Goal: Task Accomplishment & Management: Complete application form

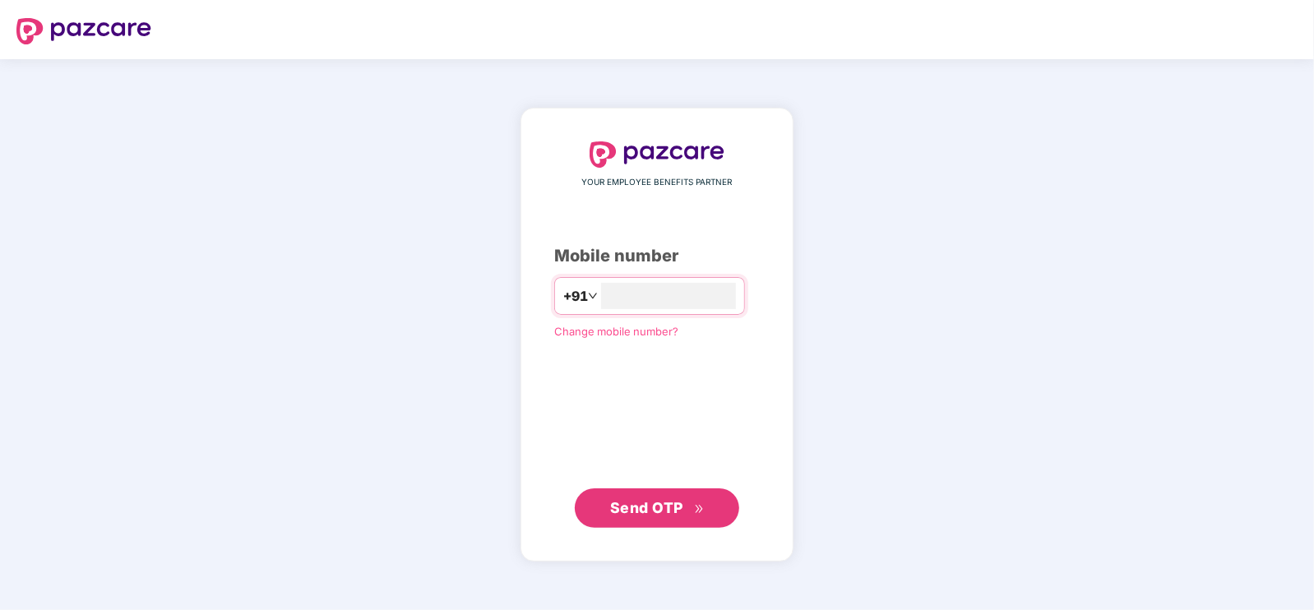
type input "**********"
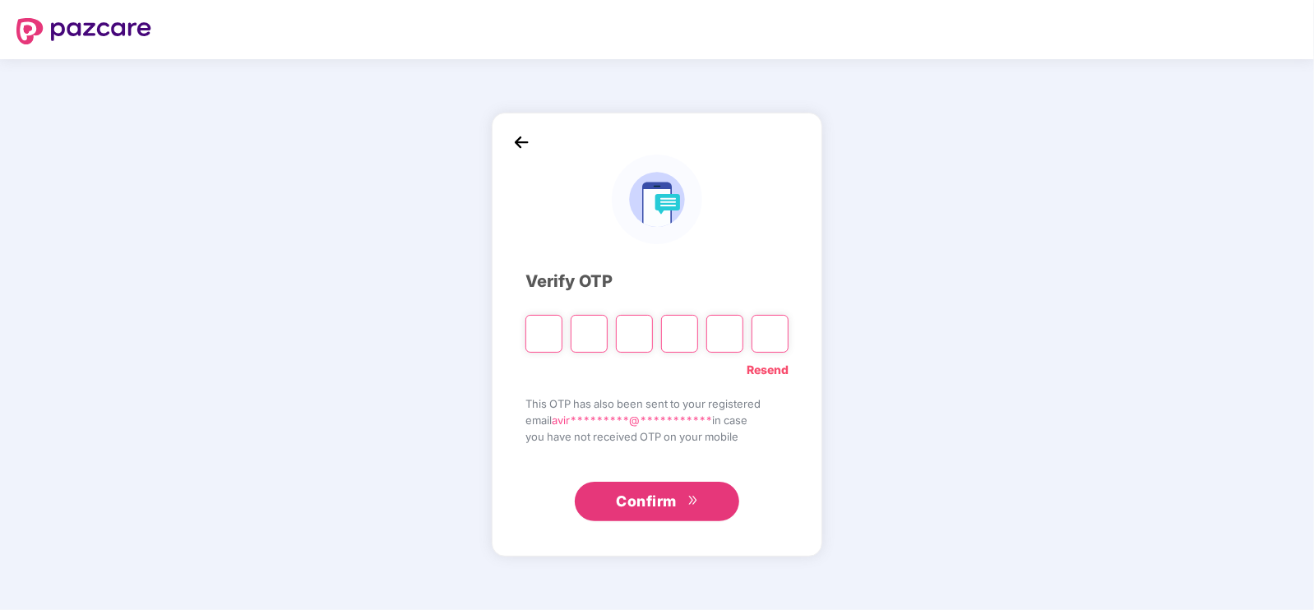
type input "*"
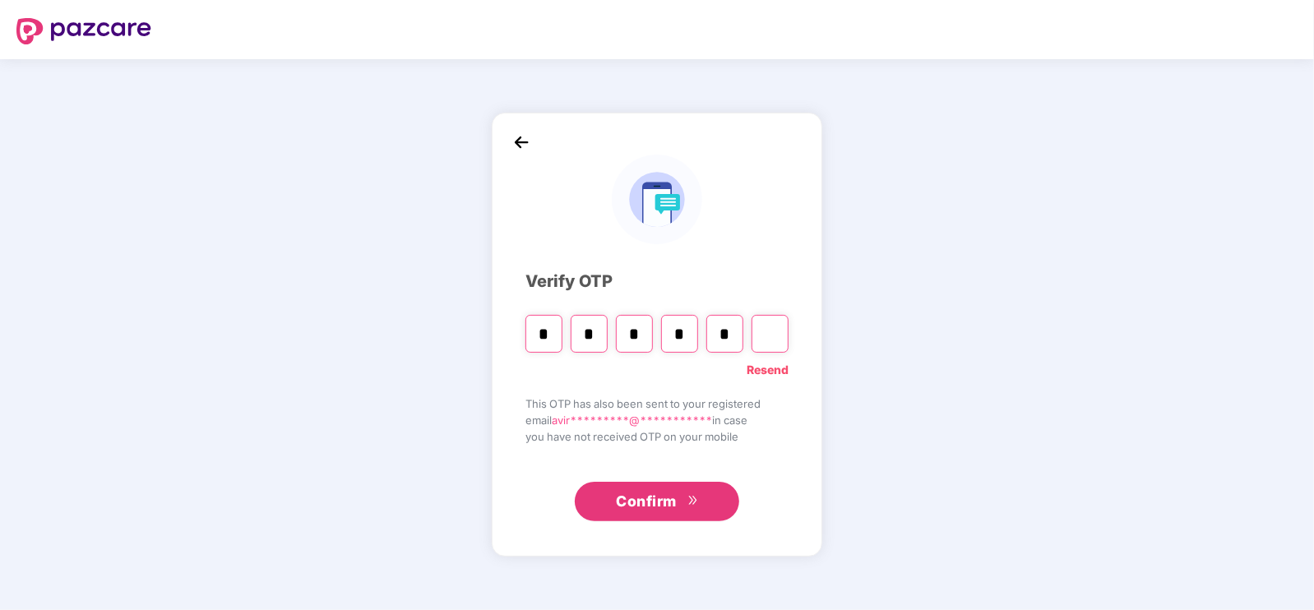
type input "*"
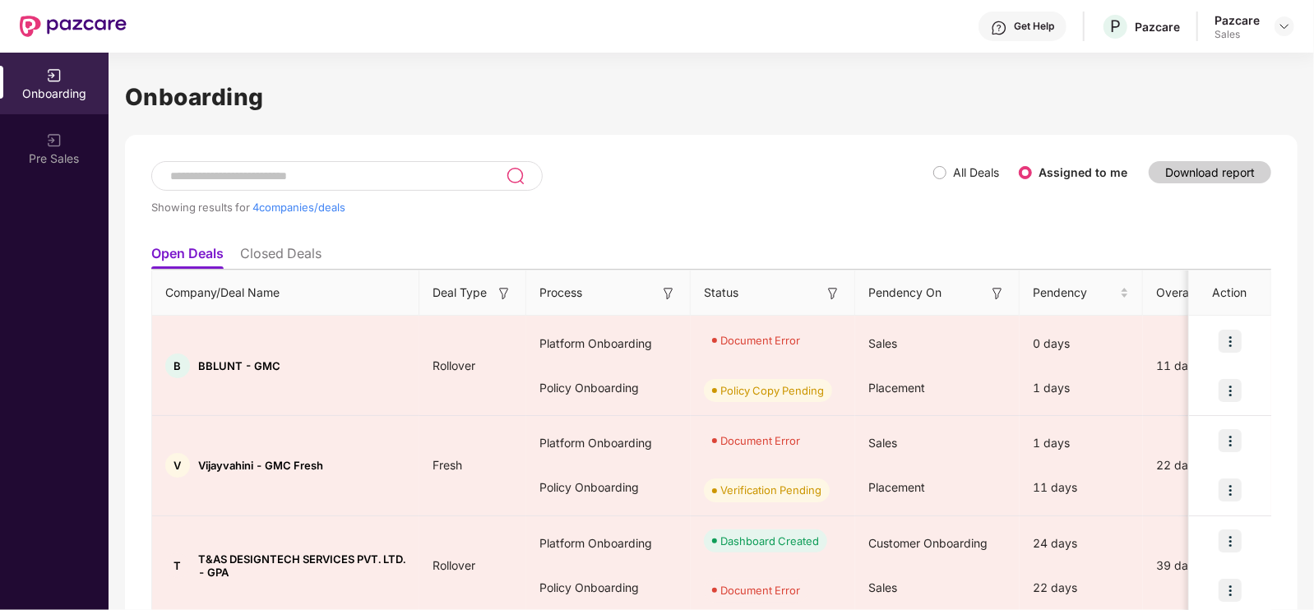
click at [1198, 247] on ul "Open Deals Closed Deals" at bounding box center [711, 253] width 1120 height 33
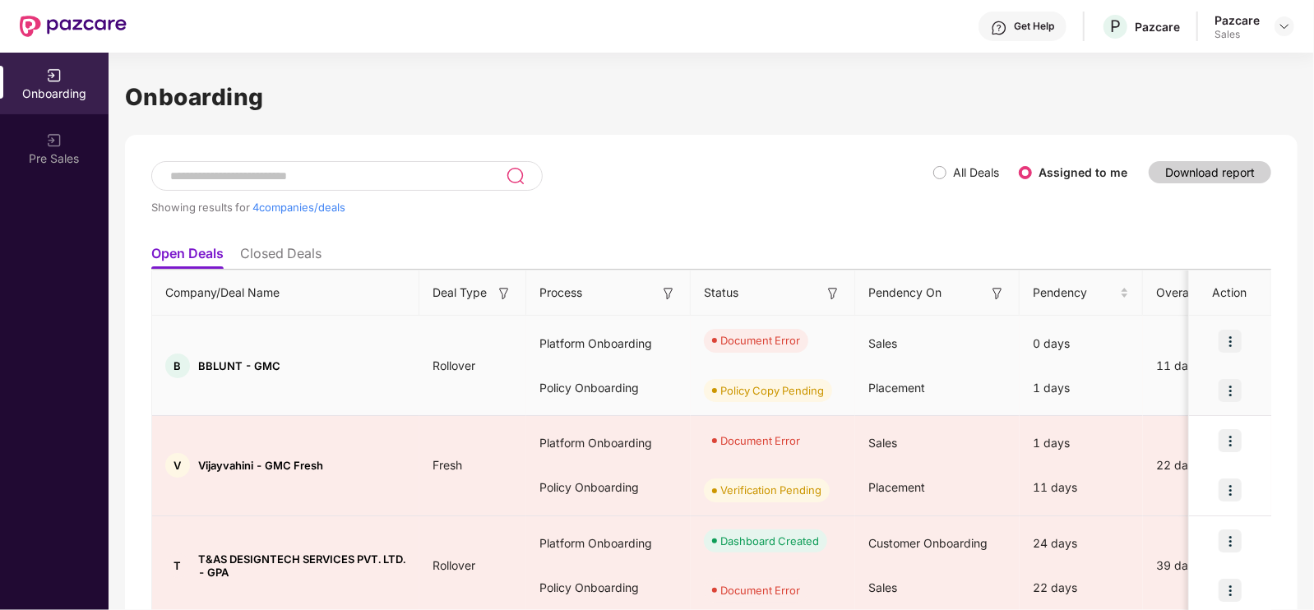
click at [1219, 347] on img at bounding box center [1229, 341] width 23 height 23
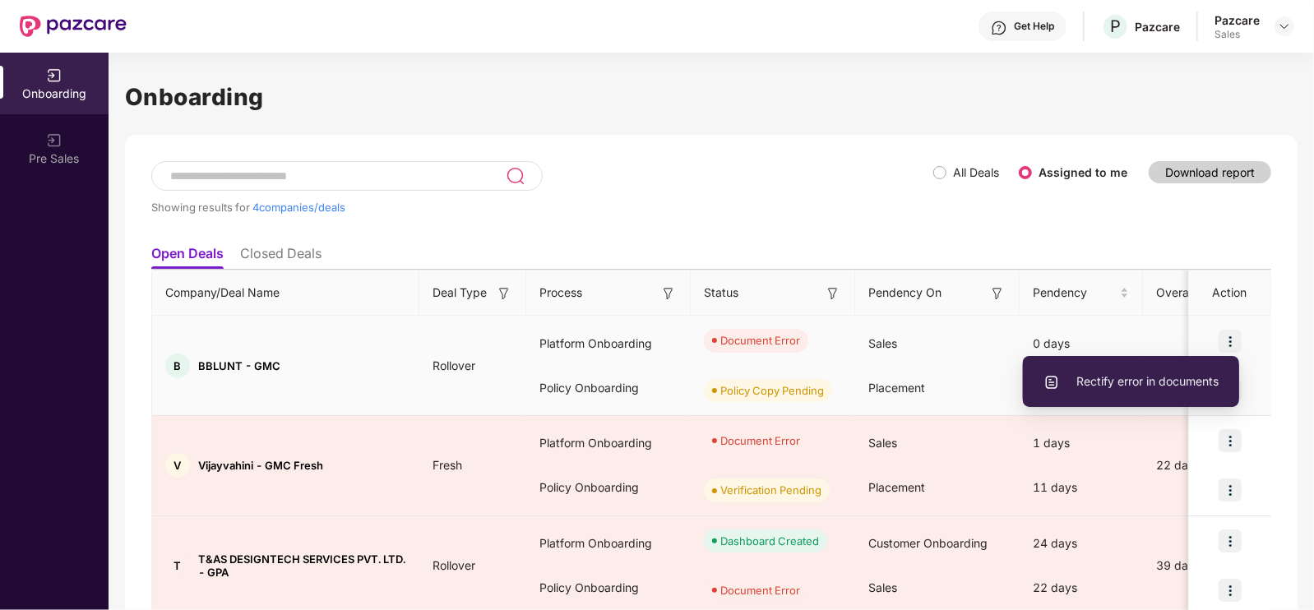
click at [1130, 383] on span "Rectify error in documents" at bounding box center [1130, 381] width 175 height 18
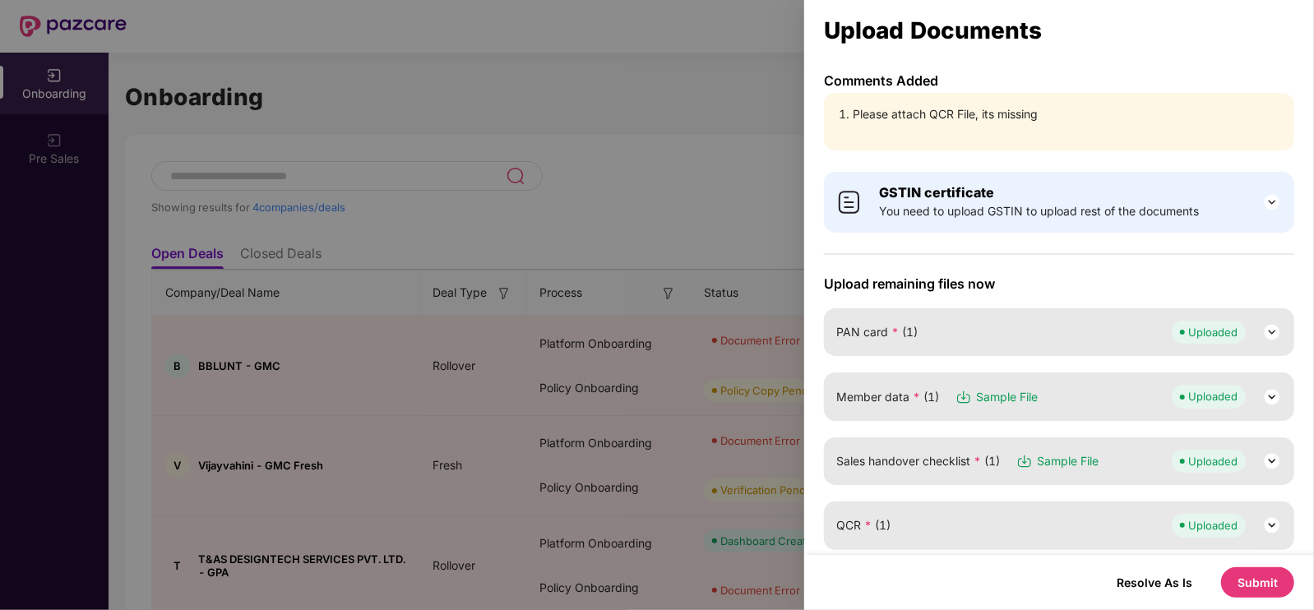
click at [904, 113] on li "Please attach QCR File, its missing" at bounding box center [1066, 114] width 429 height 18
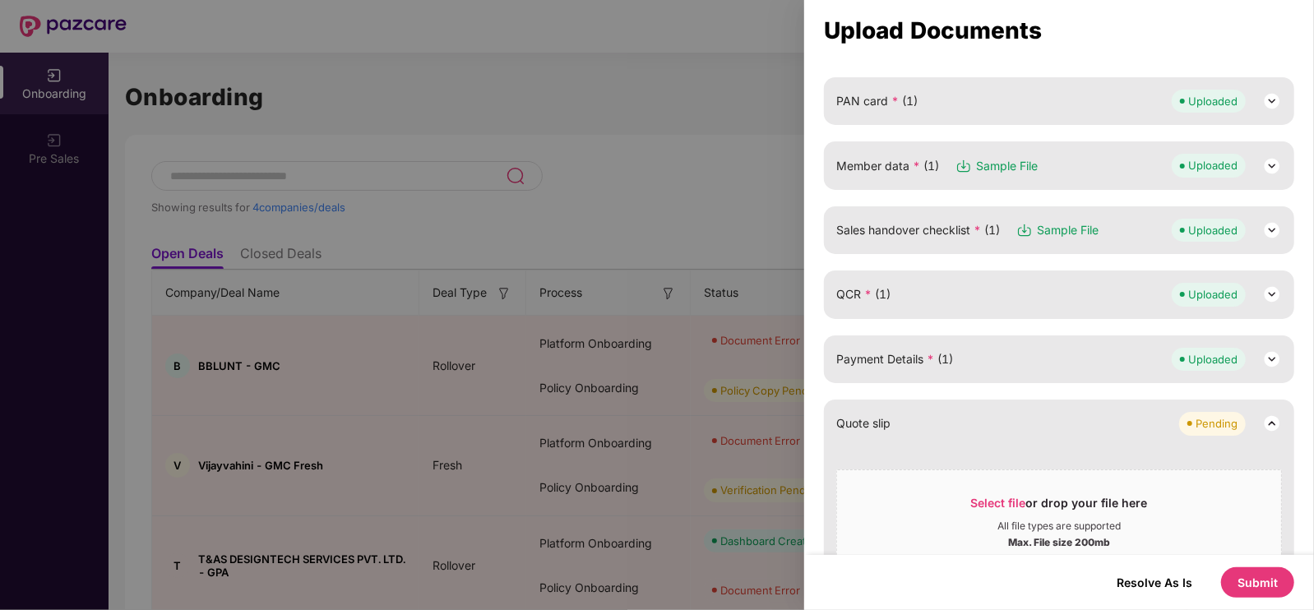
scroll to position [240, 0]
